Goal: Use online tool/utility: Utilize a website feature to perform a specific function

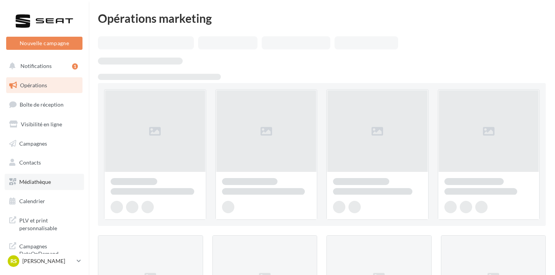
click at [42, 184] on span "Médiathèque" at bounding box center [35, 181] width 32 height 7
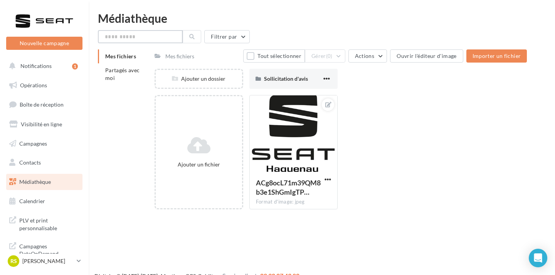
click at [135, 35] on input "text" at bounding box center [140, 36] width 85 height 13
click at [129, 67] on span "Partagés avec moi" at bounding box center [122, 74] width 35 height 14
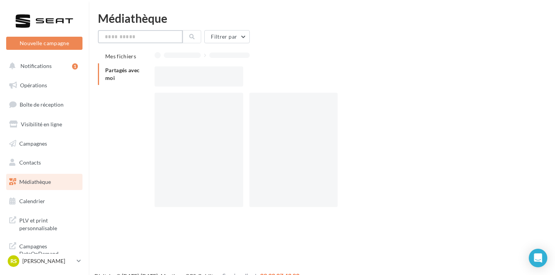
click at [133, 39] on input "text" at bounding box center [140, 36] width 85 height 13
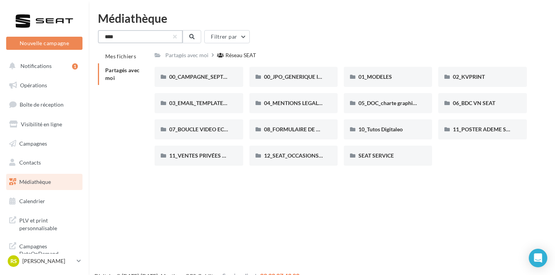
type input "*****"
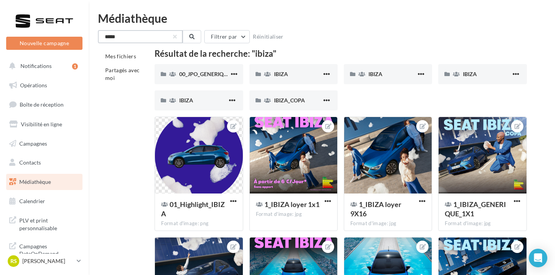
drag, startPoint x: 122, startPoint y: 37, endPoint x: 84, endPoint y: 35, distance: 38.2
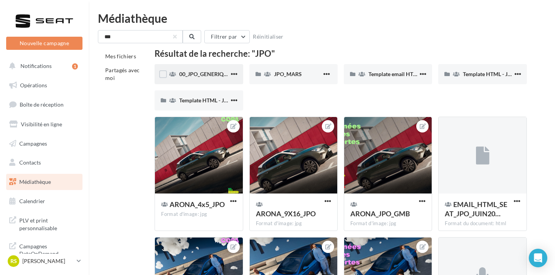
click at [187, 68] on div "00_JPO_GENERIQUE IBIZA ARONA" at bounding box center [199, 74] width 88 height 20
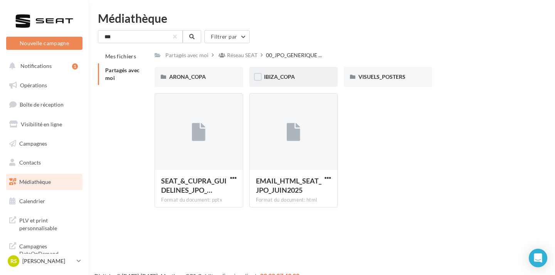
click at [280, 71] on div "IBIZA_COPA" at bounding box center [293, 77] width 88 height 20
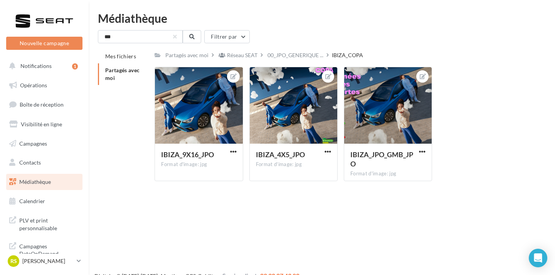
scroll to position [12, 0]
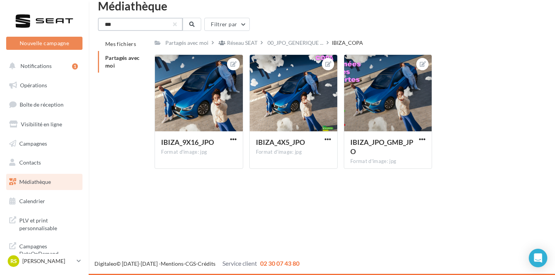
click at [135, 21] on input "***" at bounding box center [140, 24] width 85 height 13
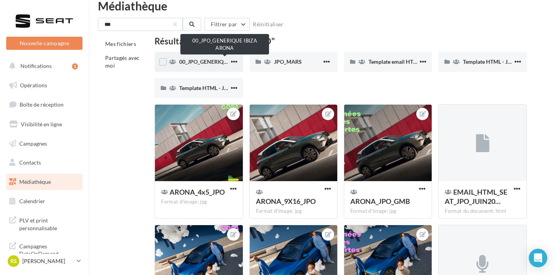
click at [209, 59] on span "00_JPO_GENERIQUE IBIZA ARONA" at bounding box center [222, 61] width 87 height 7
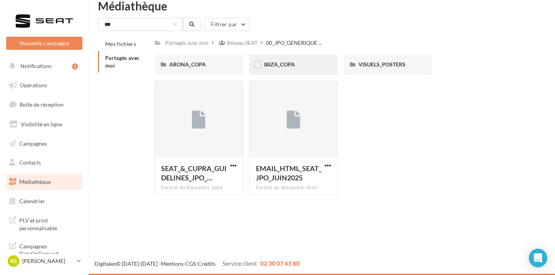
click at [323, 62] on div "IBIZA_COPA" at bounding box center [293, 65] width 59 height 8
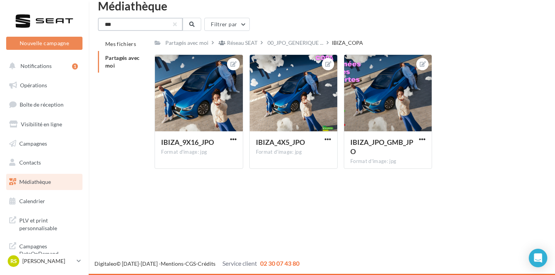
click at [133, 25] on input "***" at bounding box center [140, 24] width 85 height 13
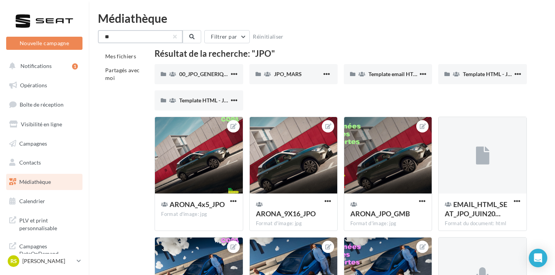
type input "*"
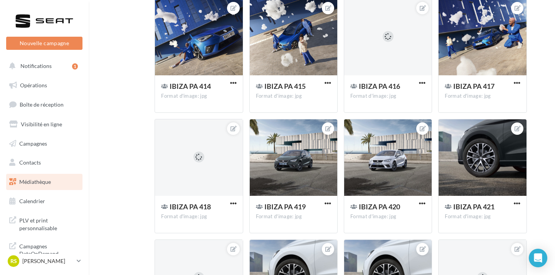
scroll to position [3851, 0]
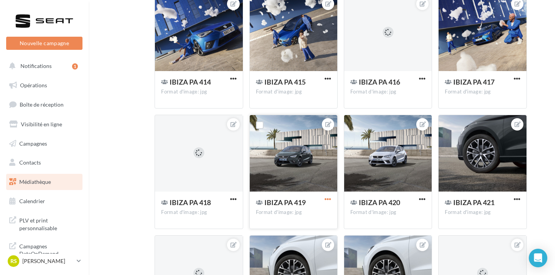
type input "*****"
click at [325, 199] on span "button" at bounding box center [328, 198] width 7 height 7
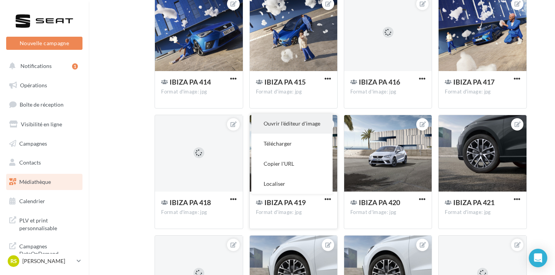
click at [298, 130] on button "Ouvrir l'éditeur d'image" at bounding box center [291, 123] width 81 height 20
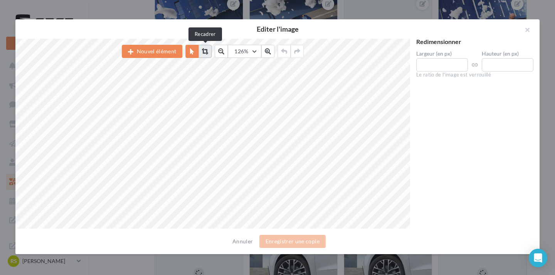
click at [202, 50] on button at bounding box center [205, 51] width 13 height 13
click at [205, 54] on icon at bounding box center [205, 51] width 6 height 6
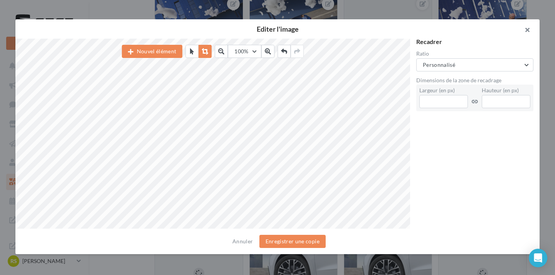
click at [524, 24] on button "button" at bounding box center [524, 30] width 31 height 23
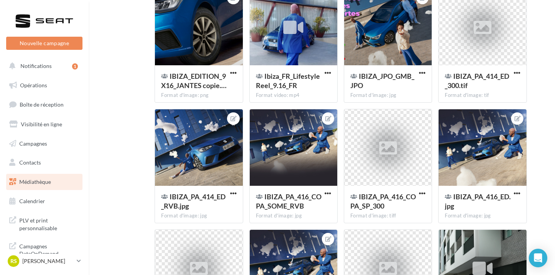
scroll to position [7485, 0]
